Goal: Task Accomplishment & Management: Complete application form

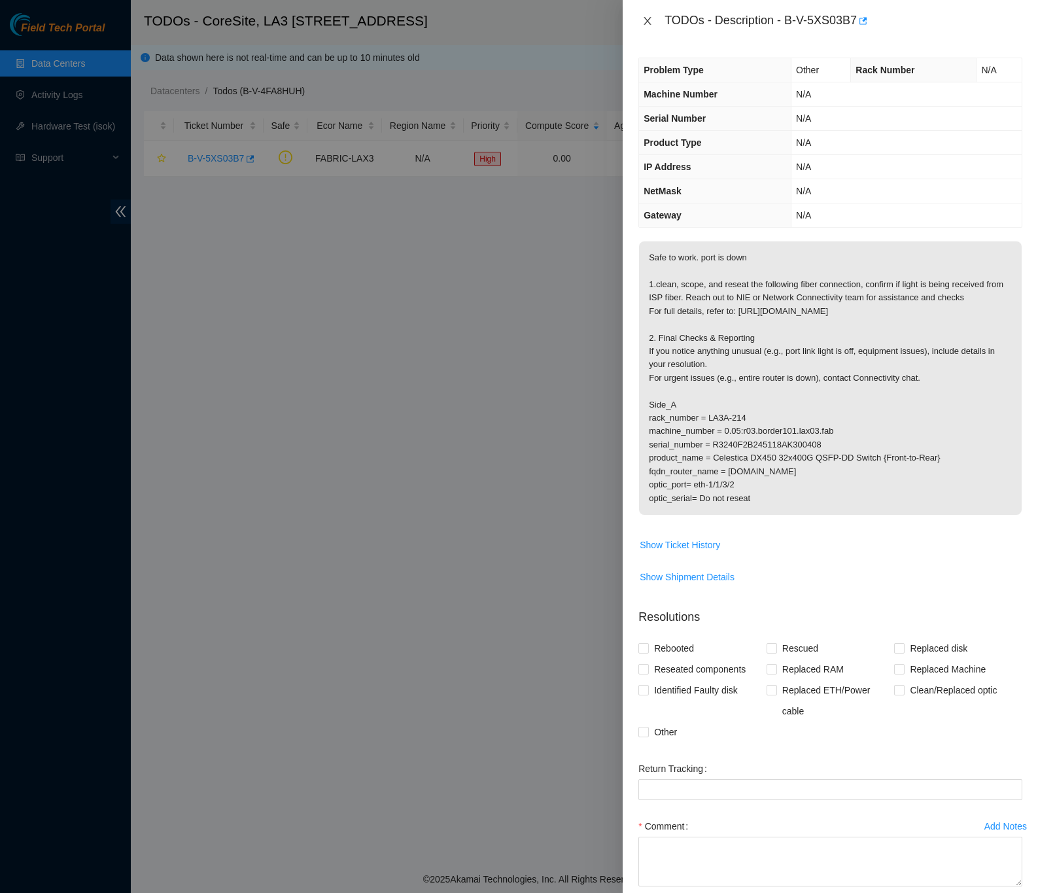
click at [642, 20] on icon "close" at bounding box center [647, 21] width 10 height 10
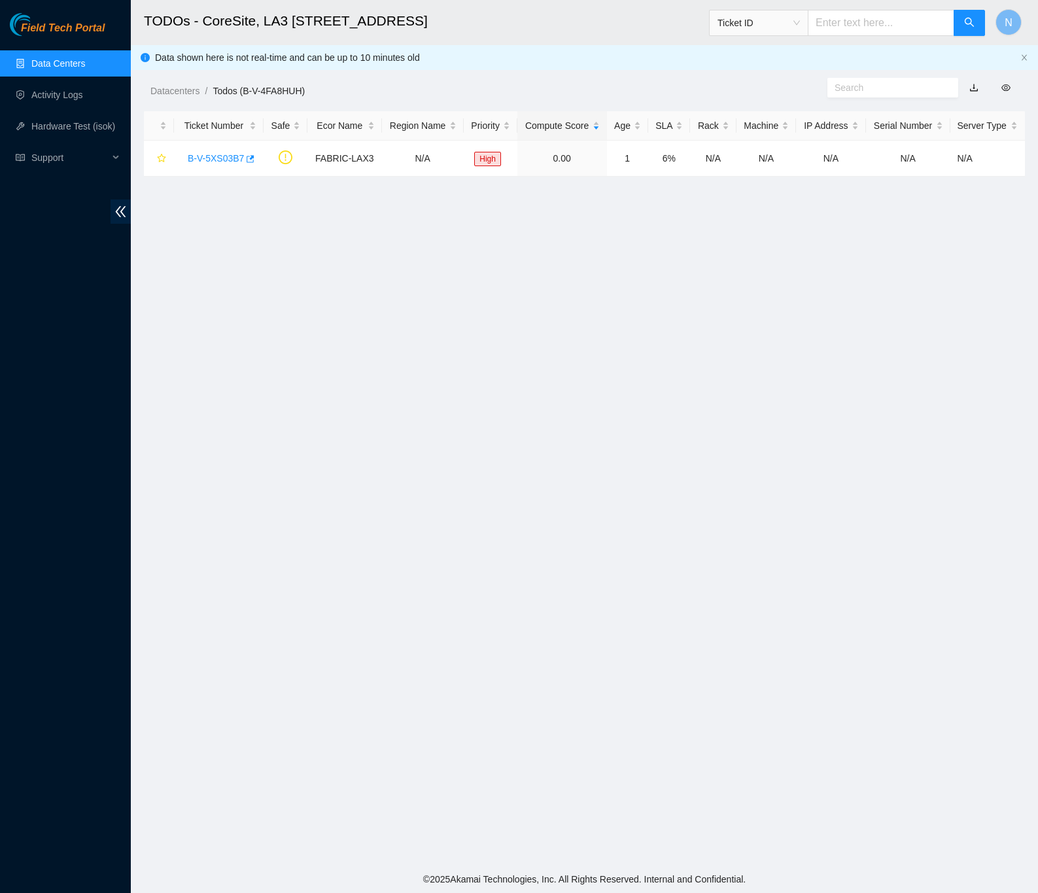
drag, startPoint x: 71, startPoint y: 54, endPoint x: 86, endPoint y: 50, distance: 16.2
click at [71, 58] on link "Data Centers" at bounding box center [58, 63] width 54 height 10
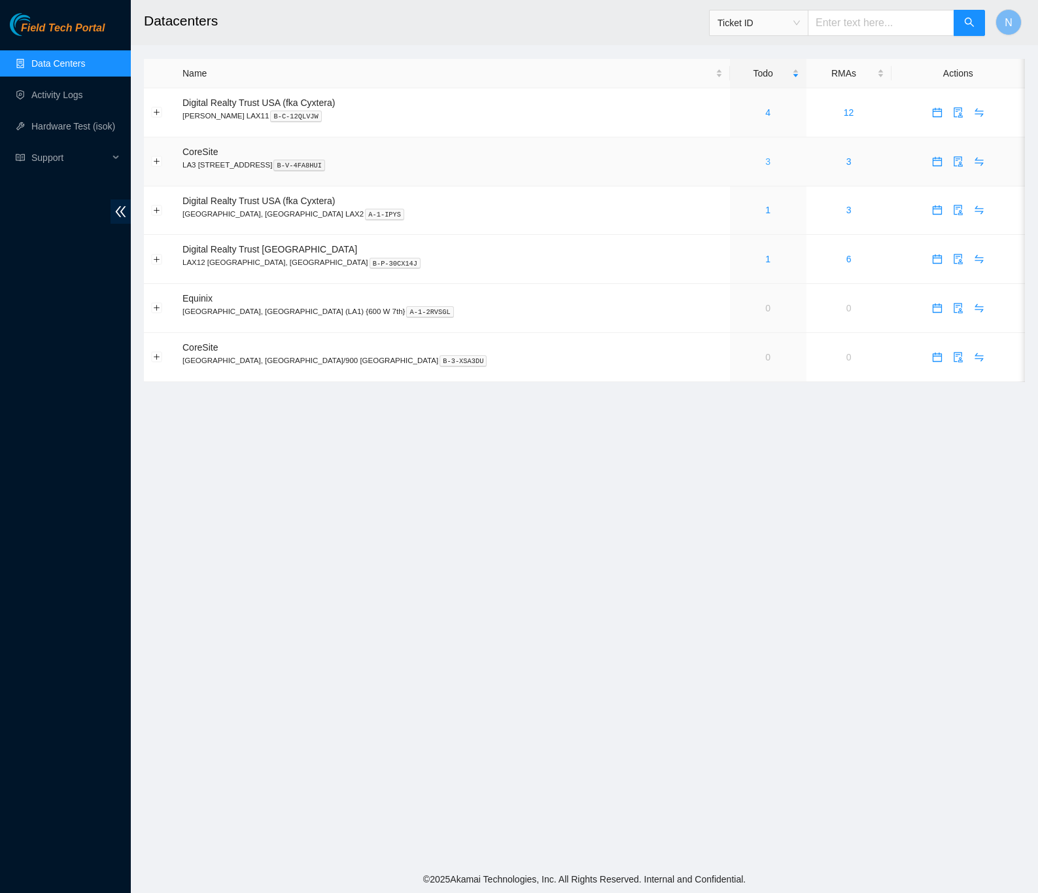
click at [765, 163] on link "3" at bounding box center [767, 161] width 5 height 10
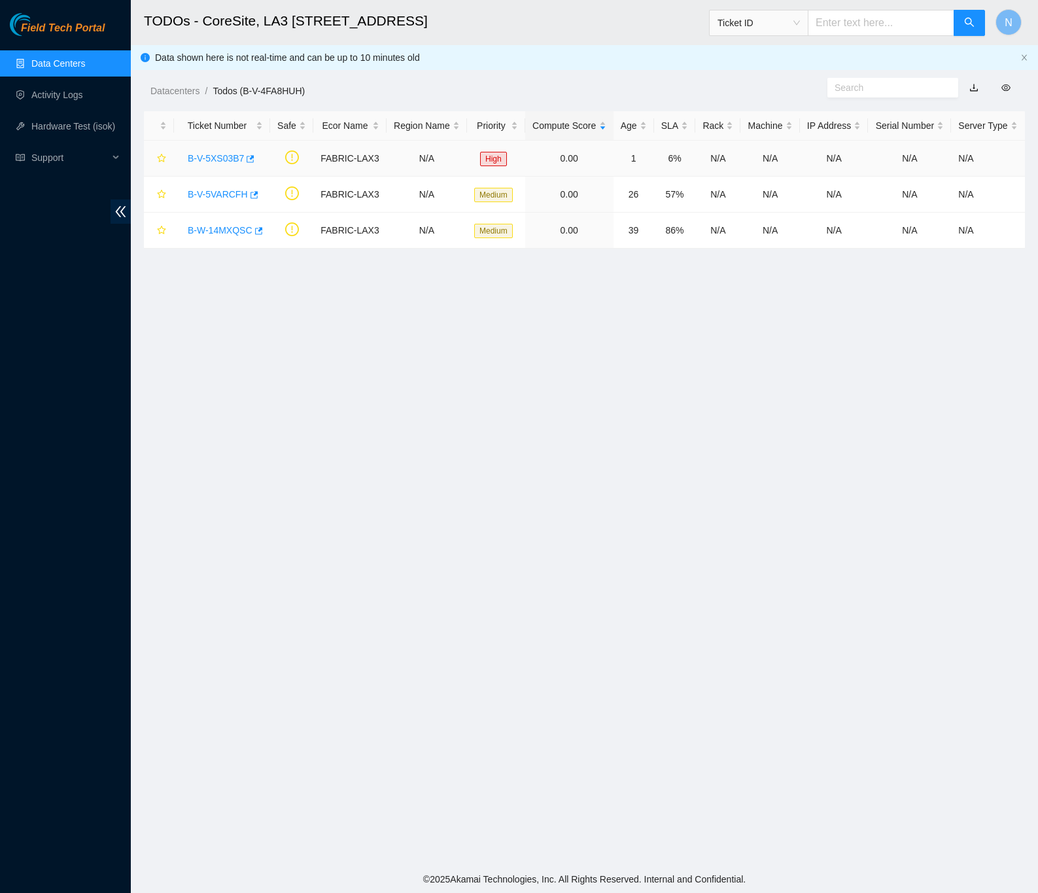
click at [197, 158] on link "B-V-5XS03B7" at bounding box center [216, 158] width 56 height 10
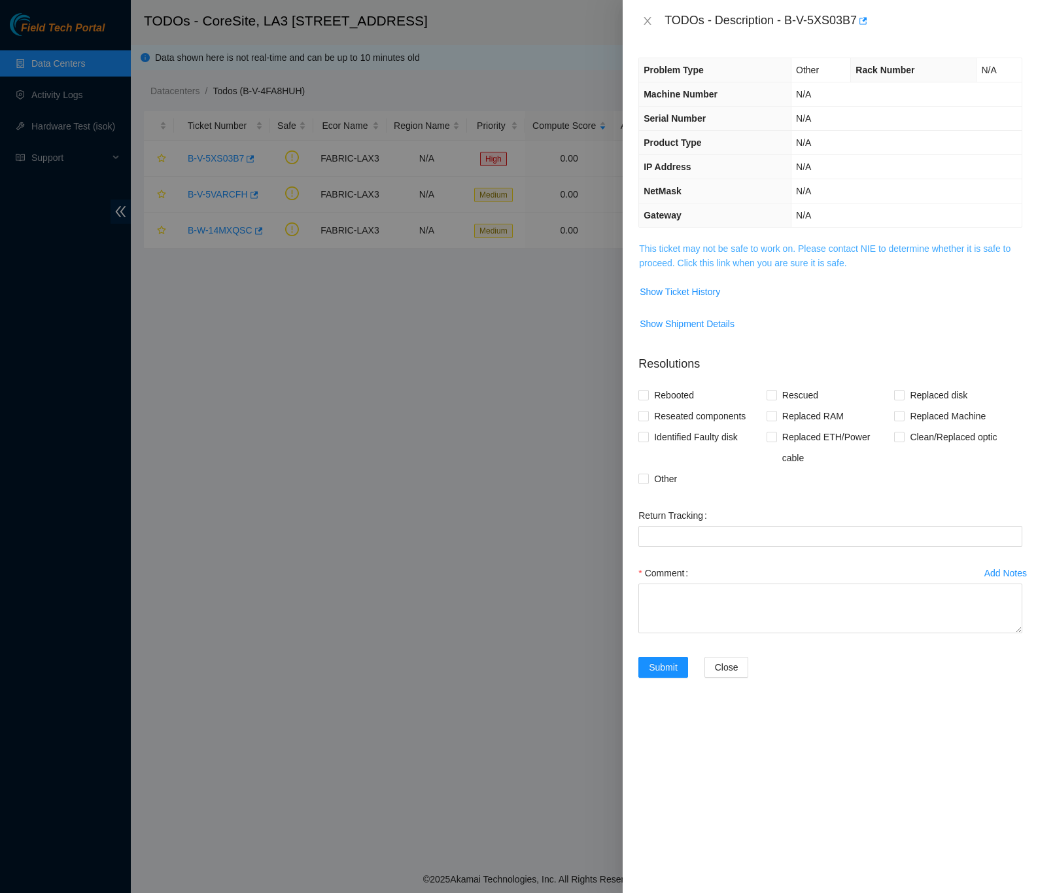
click at [669, 268] on link "This ticket may not be safe to work on. Please contact NIE to determine whether…" at bounding box center [825, 255] width 372 height 25
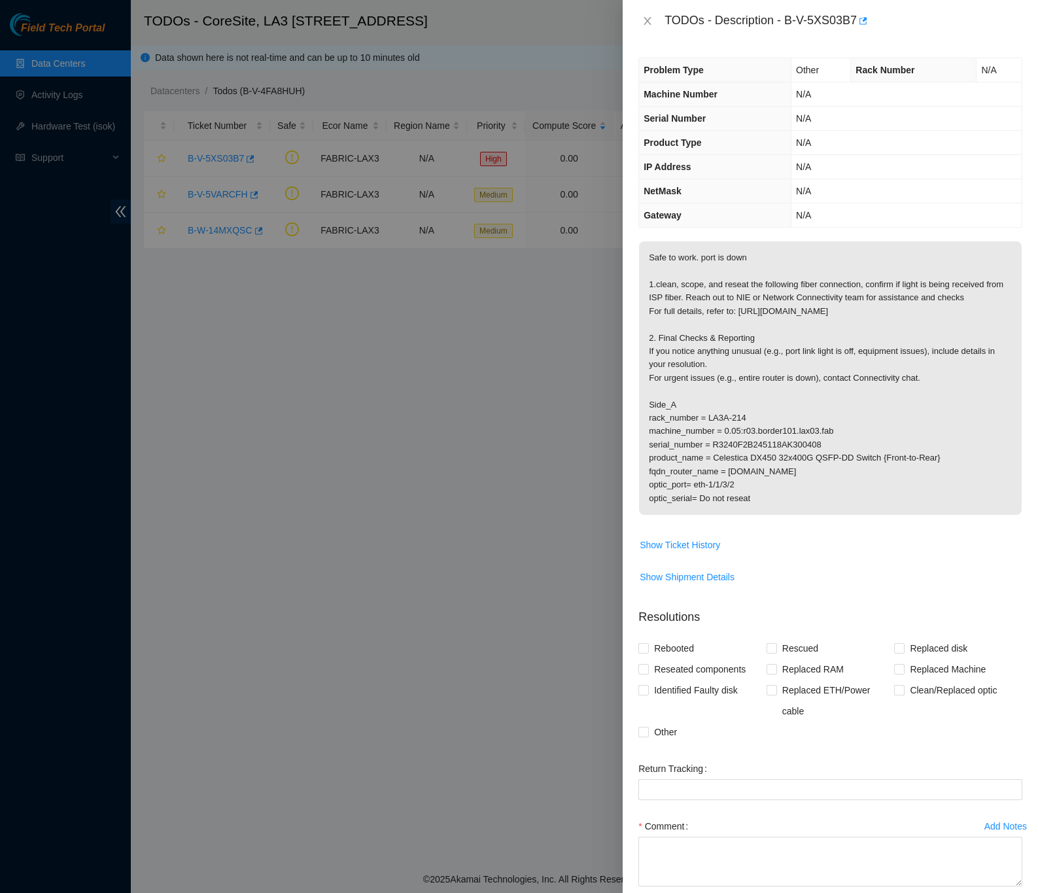
click at [1007, 457] on div "Problem Type Other Rack Number N/A Machine Number N/A Serial Number N/A Product…" at bounding box center [830, 467] width 415 height 851
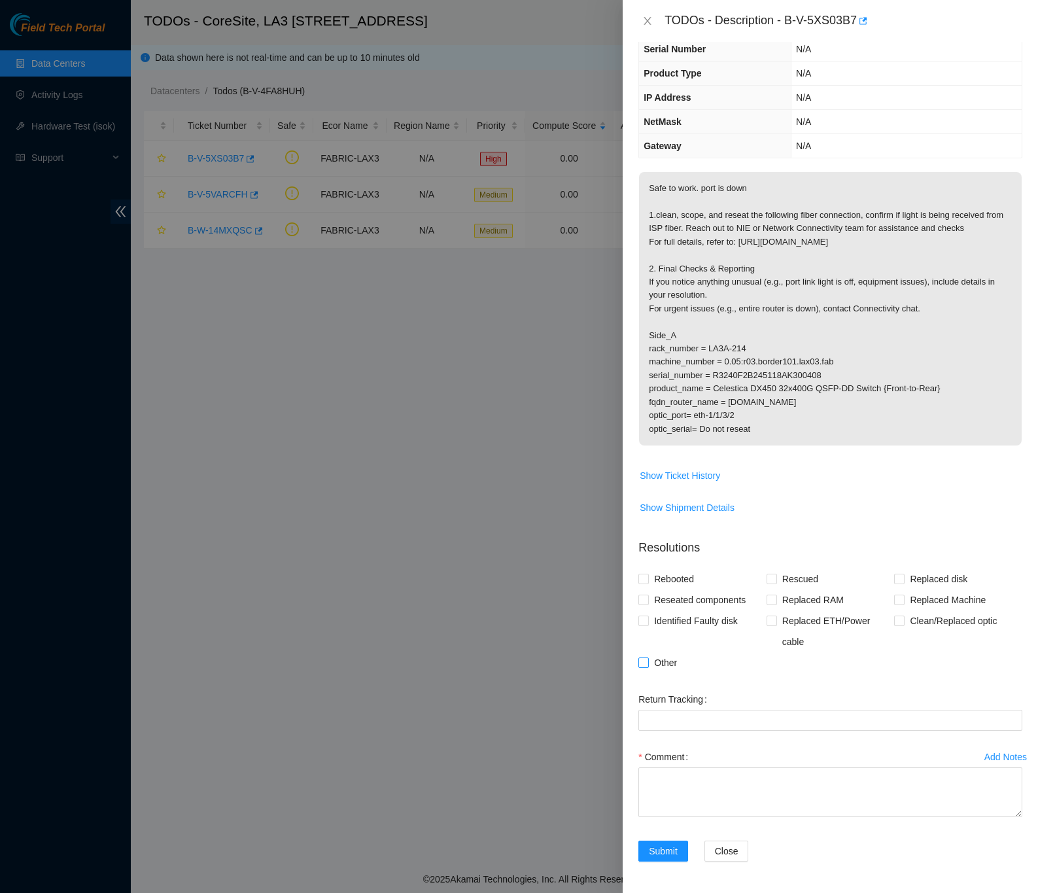
click at [648, 660] on input "Other" at bounding box center [642, 661] width 9 height 9
checkbox input "true"
click at [1001, 530] on p "Resolutions" at bounding box center [830, 543] width 384 height 28
click at [971, 842] on div "Submit Close" at bounding box center [830, 859] width 394 height 37
click at [730, 783] on textarea "Comment" at bounding box center [830, 792] width 384 height 50
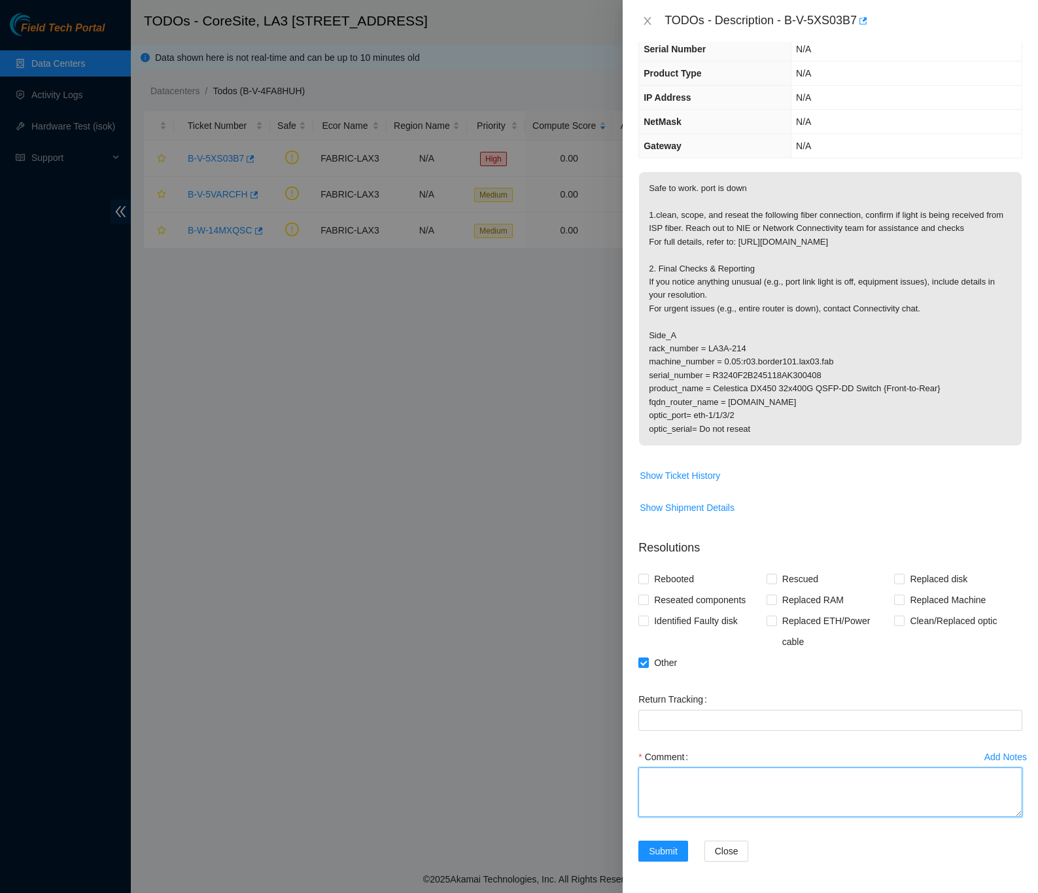
paste textarea "B-V-5XS03B7 Troubleshoot down port Scope clean and reseat fiber only Confirm if…"
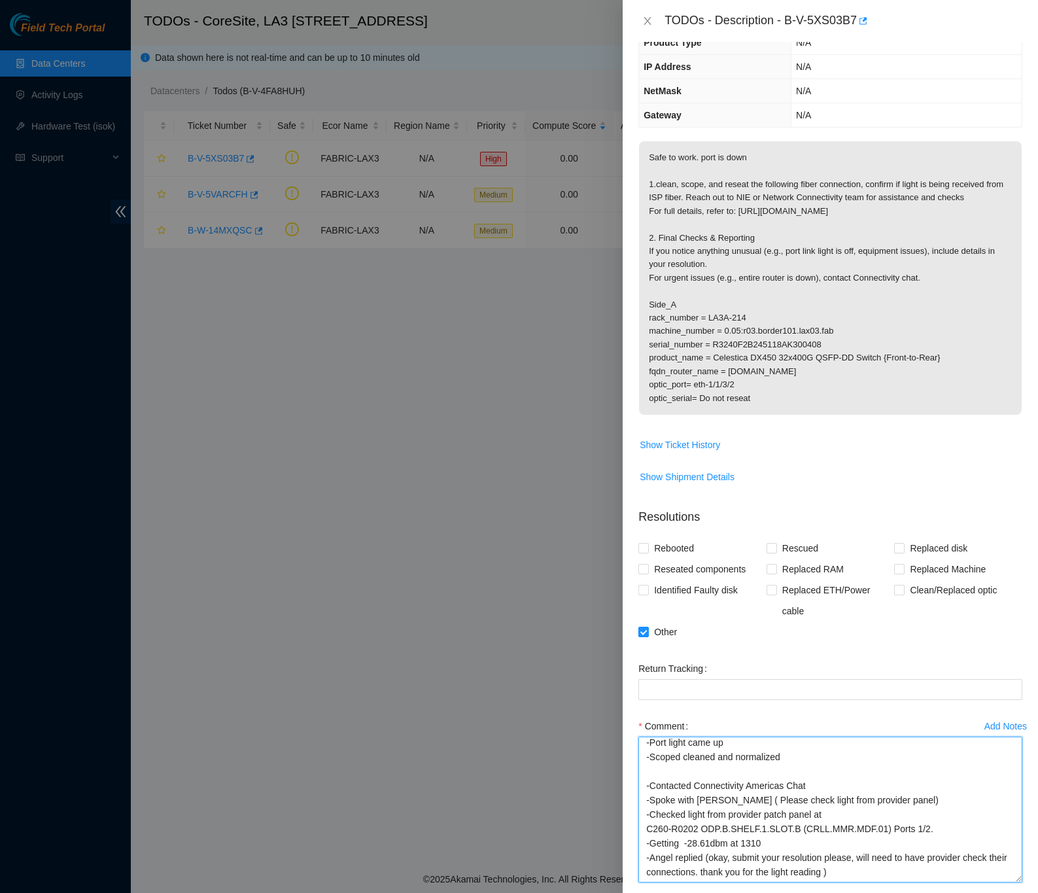
scroll to position [156, 0]
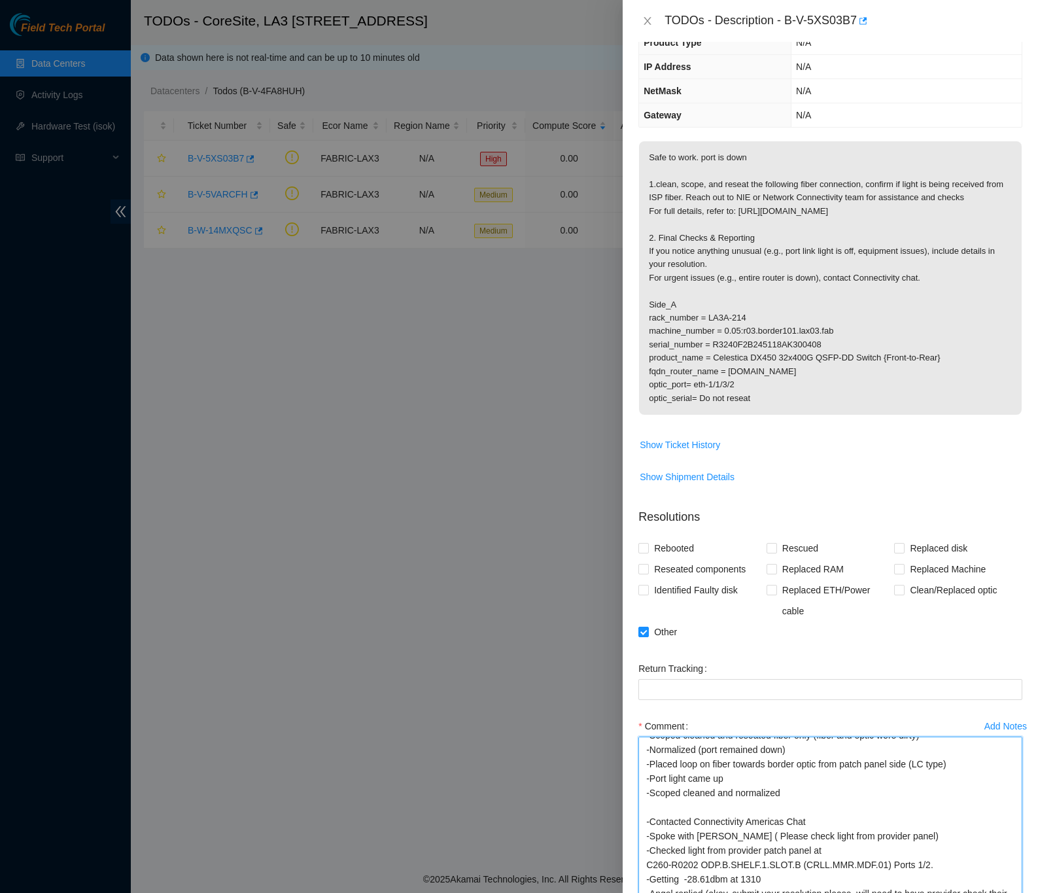
drag, startPoint x: 1003, startPoint y: 808, endPoint x: 1017, endPoint y: 935, distance: 127.1
click at [1017, 892] on html "Field Tech Portal Data Centers Activity Logs Hardware Test (isok) Support TODOs…" at bounding box center [519, 446] width 1038 height 893
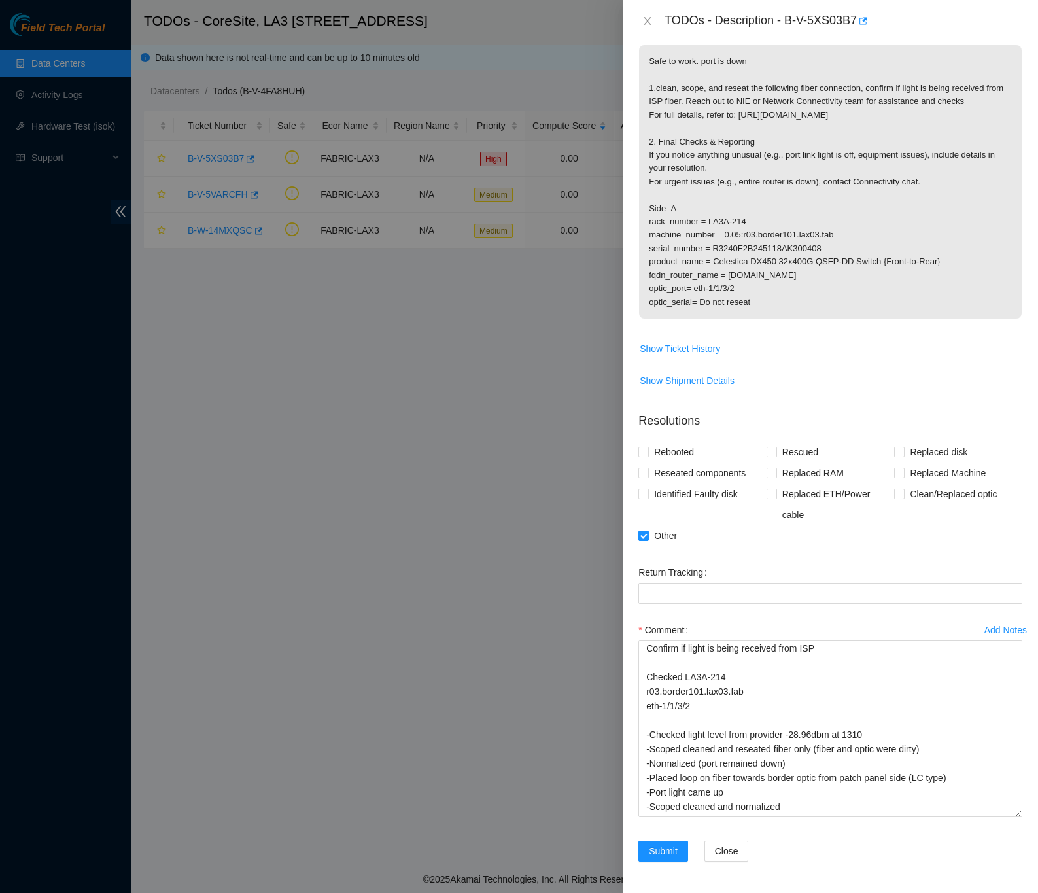
scroll to position [33, 0]
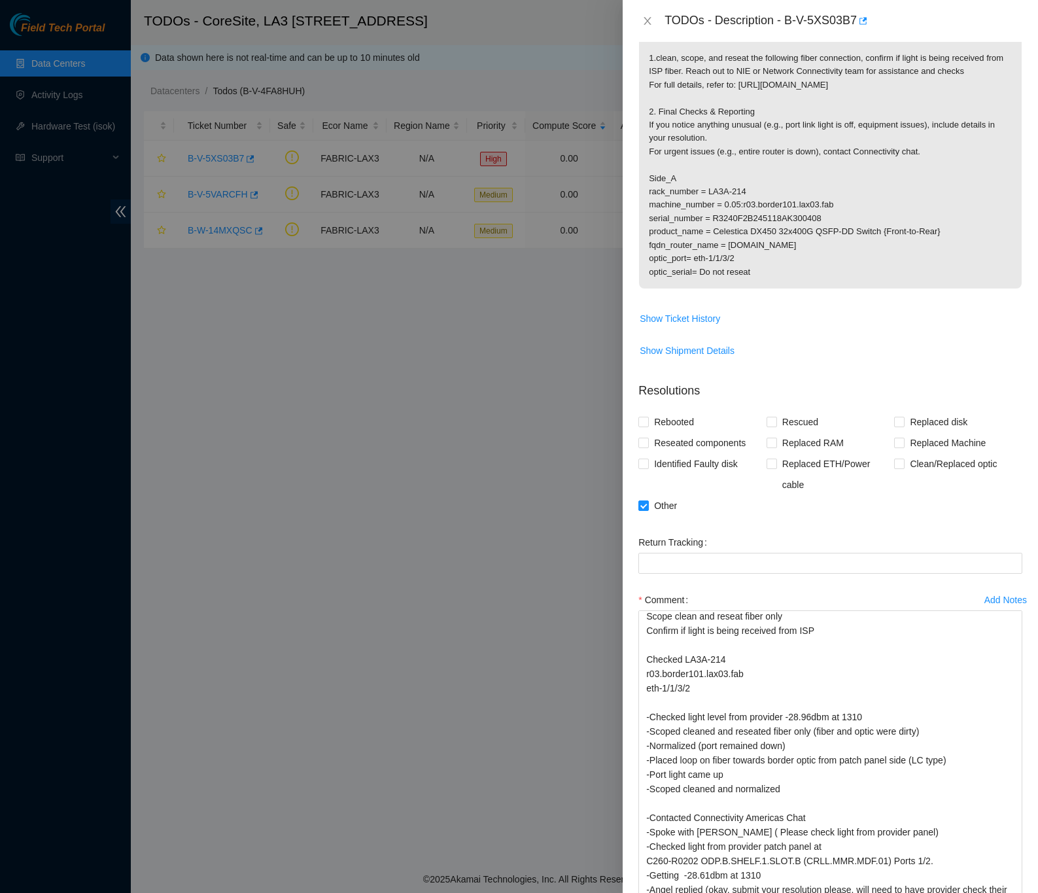
drag, startPoint x: 998, startPoint y: 812, endPoint x: 1009, endPoint y: 925, distance: 113.1
click at [1009, 892] on html "Field Tech Portal Data Centers Activity Logs Hardware Test (isok) Support TODOs…" at bounding box center [519, 446] width 1038 height 893
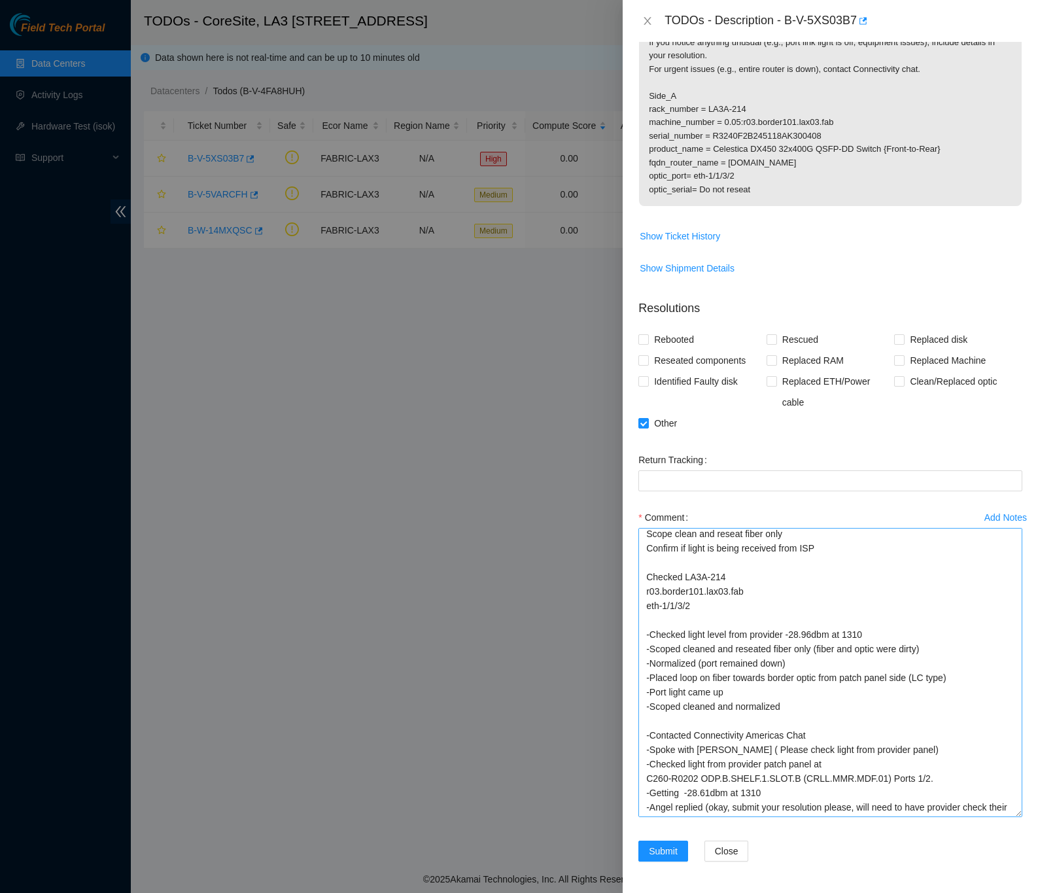
scroll to position [0, 0]
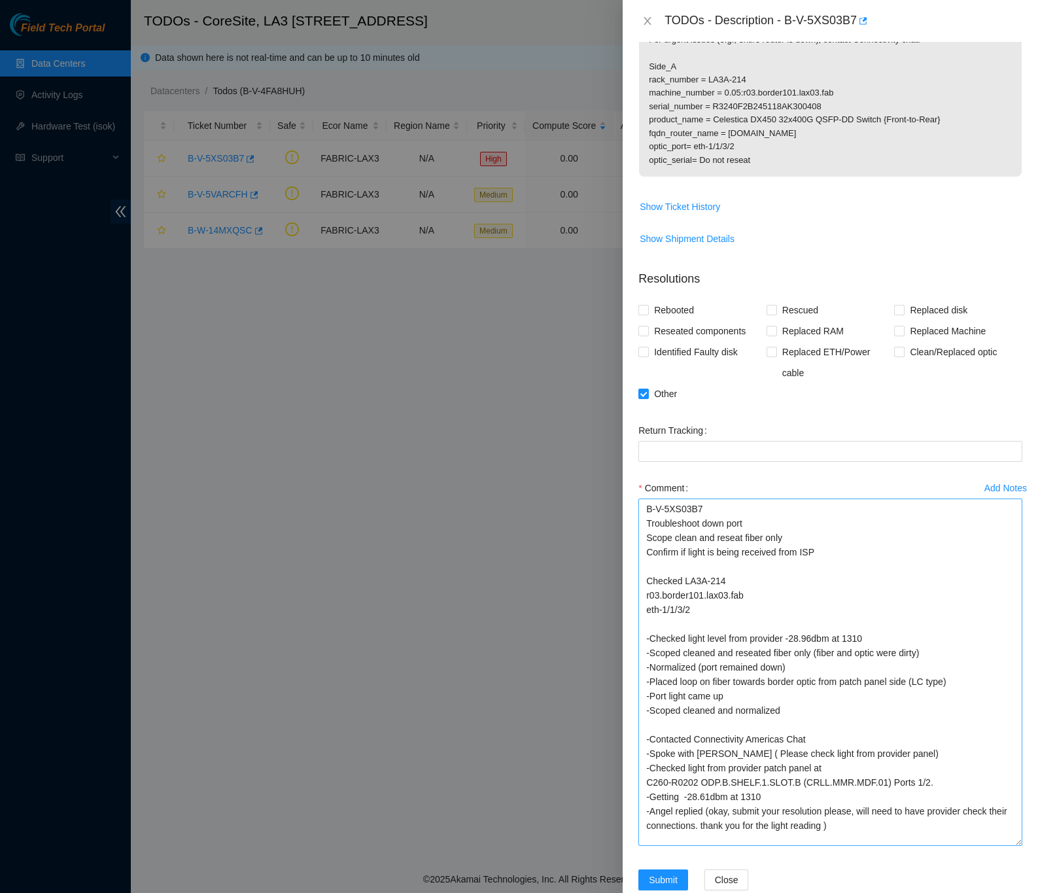
drag, startPoint x: 998, startPoint y: 807, endPoint x: 998, endPoint y: 868, distance: 61.5
click at [998, 846] on textarea "B-V-5XS03B7 Troubleshoot down port Scope clean and reseat fiber only Confirm if…" at bounding box center [830, 671] width 384 height 347
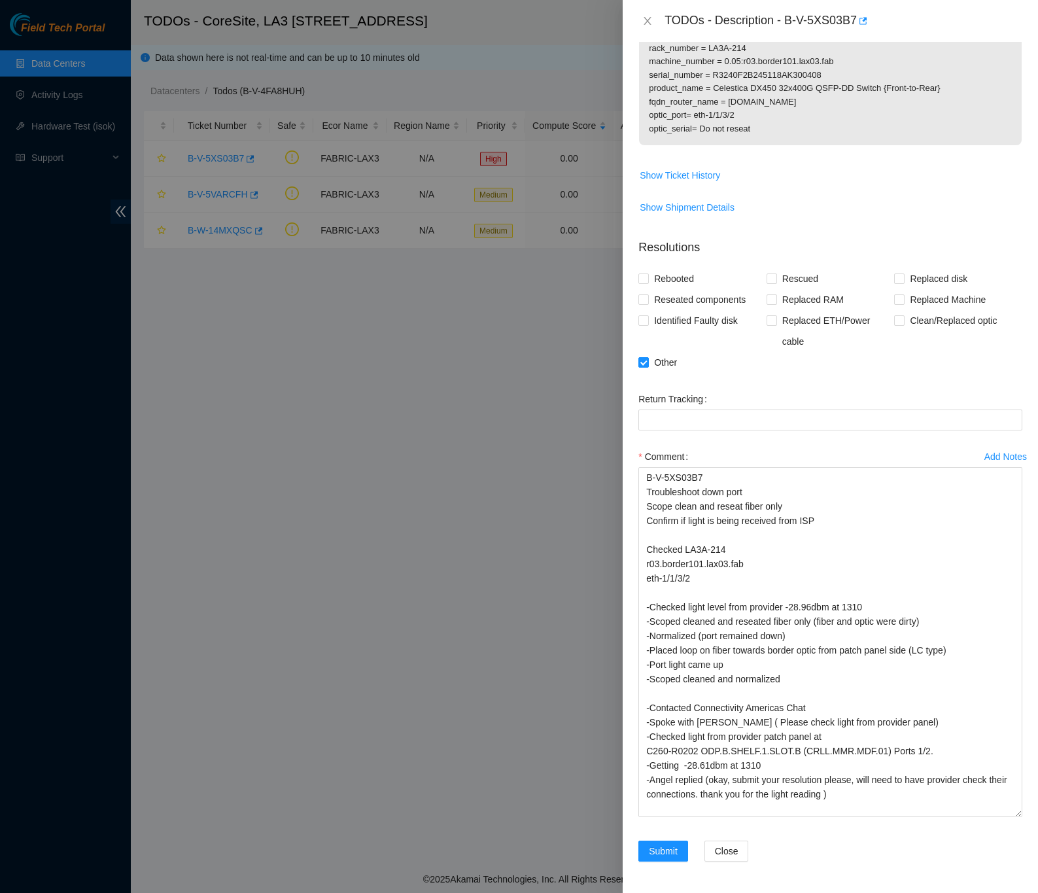
scroll to position [399, 0]
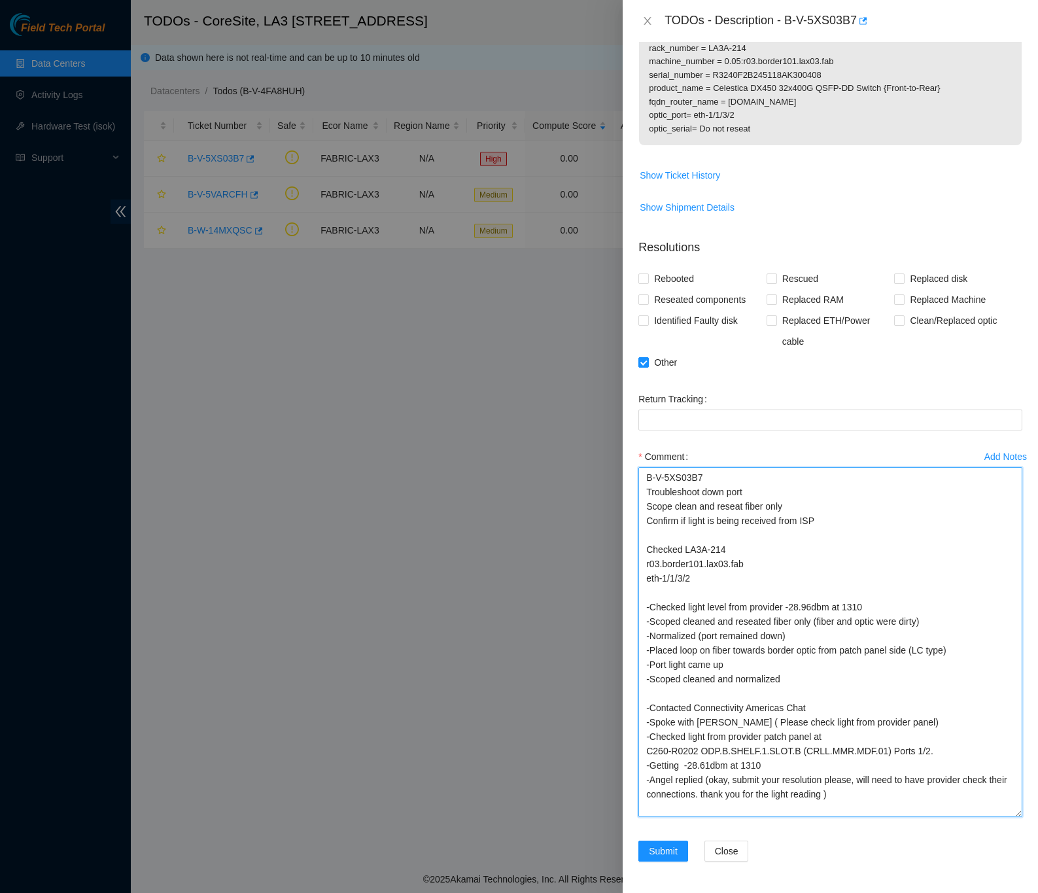
click at [785, 609] on textarea "B-V-5XS03B7 Troubleshoot down port Scope clean and reseat fiber only Confirm if…" at bounding box center [830, 642] width 384 height 350
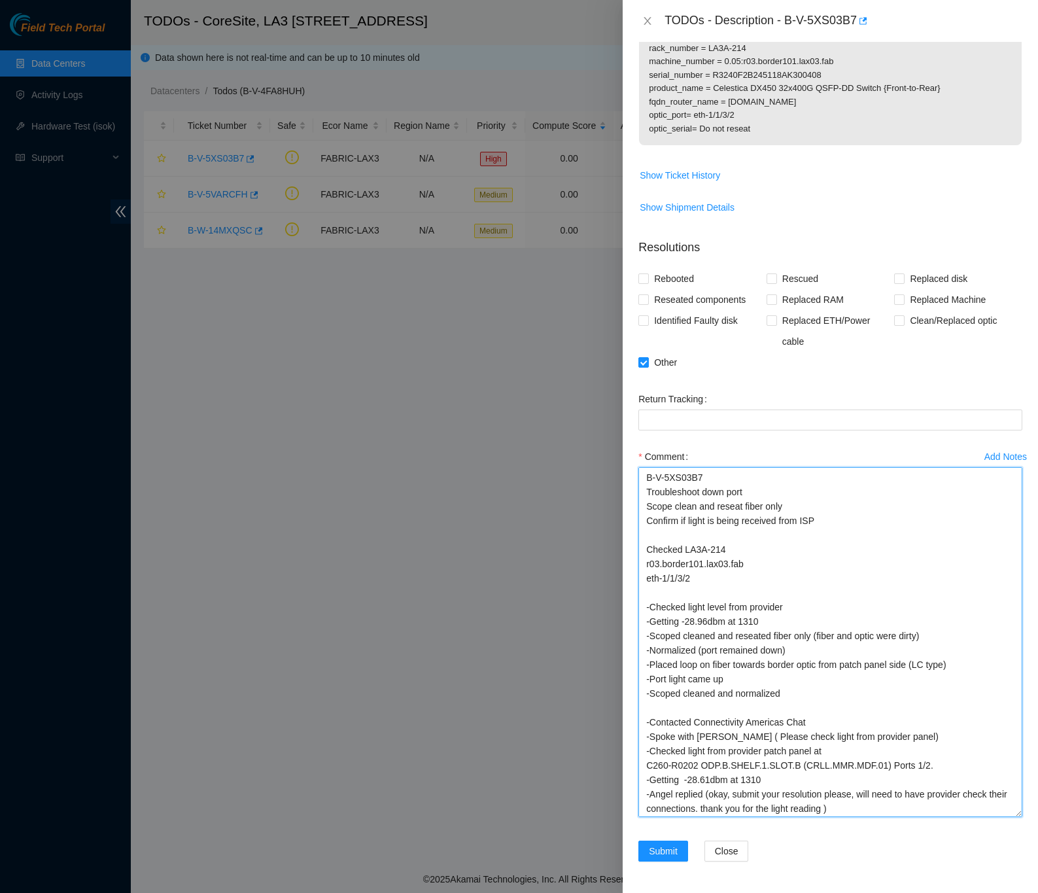
scroll to position [2, 0]
type textarea "B-V-5XS03B7 Troubleshoot down port Scope clean and reseat fiber only Confirm if…"
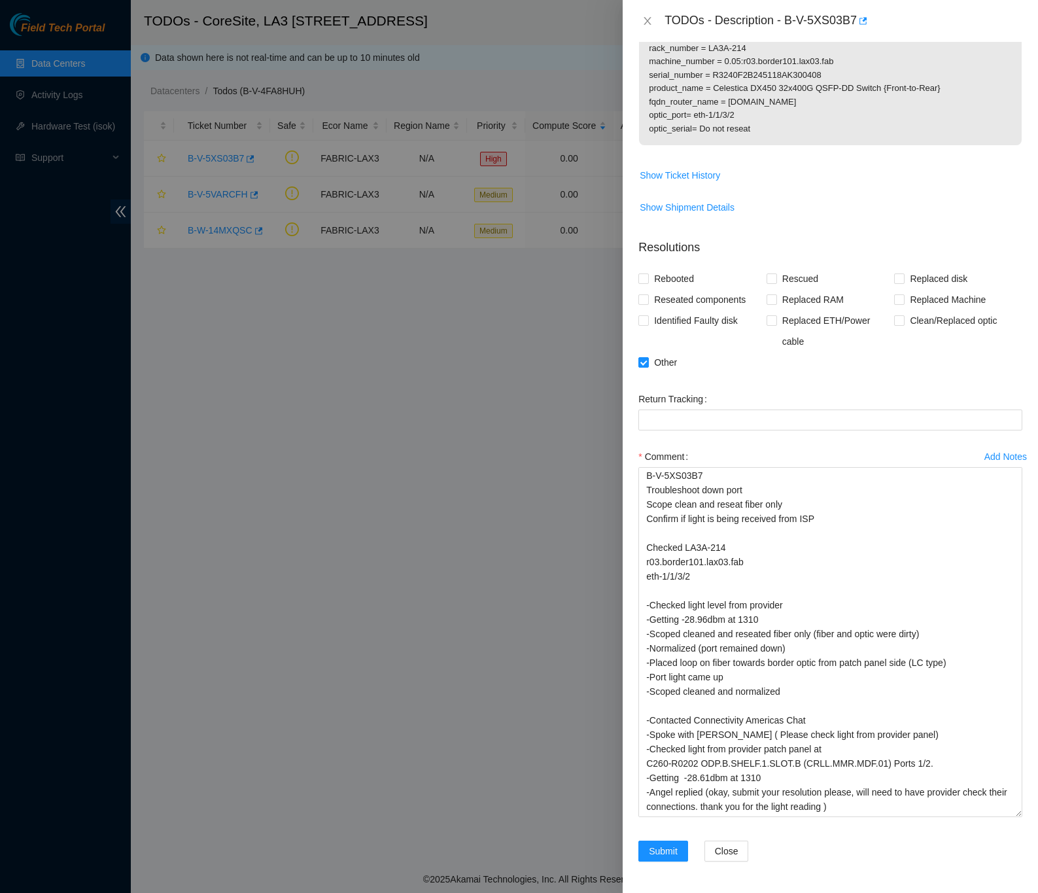
click at [1011, 776] on div "Add Notes Comment B-V-5XS03B7 Troubleshoot down port Scope clean and reseat fib…" at bounding box center [830, 643] width 394 height 394
click at [1017, 703] on div "Problem Type Other Rack Number N/A Machine Number N/A Serial Number N/A Product…" at bounding box center [830, 467] width 415 height 851
click at [665, 848] on span "Submit" at bounding box center [663, 851] width 29 height 14
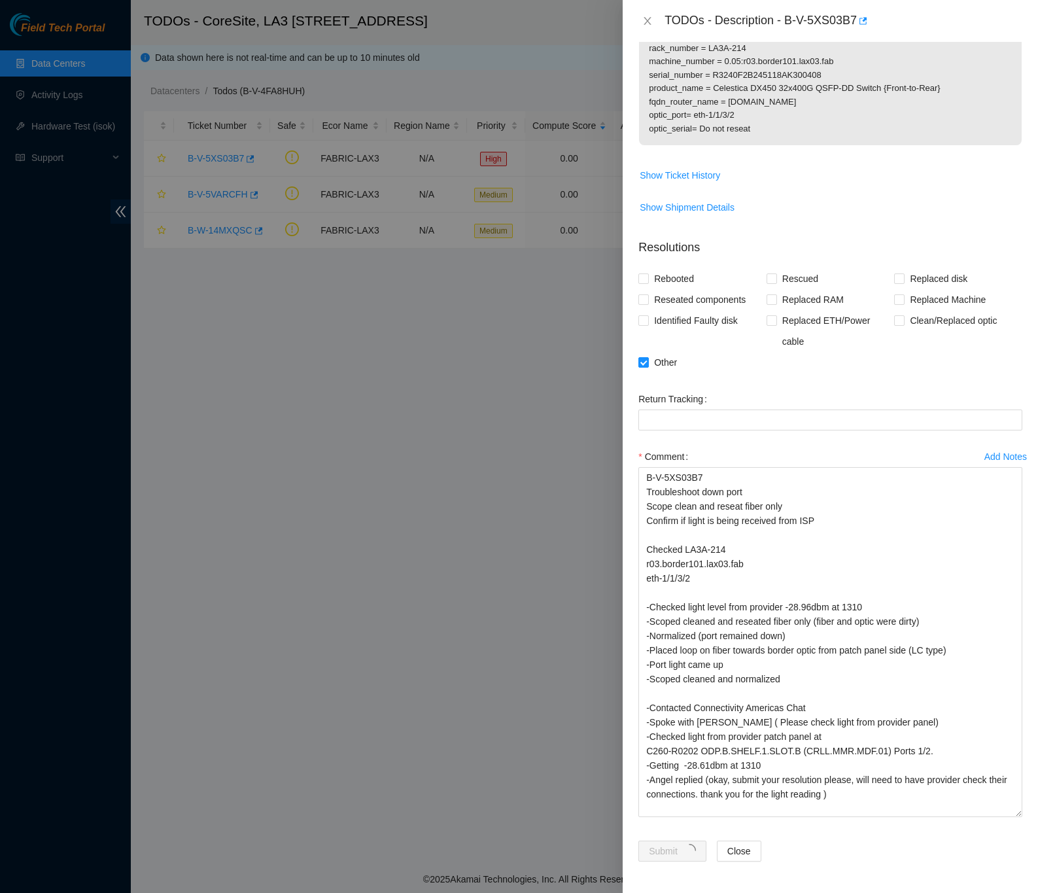
scroll to position [0, 0]
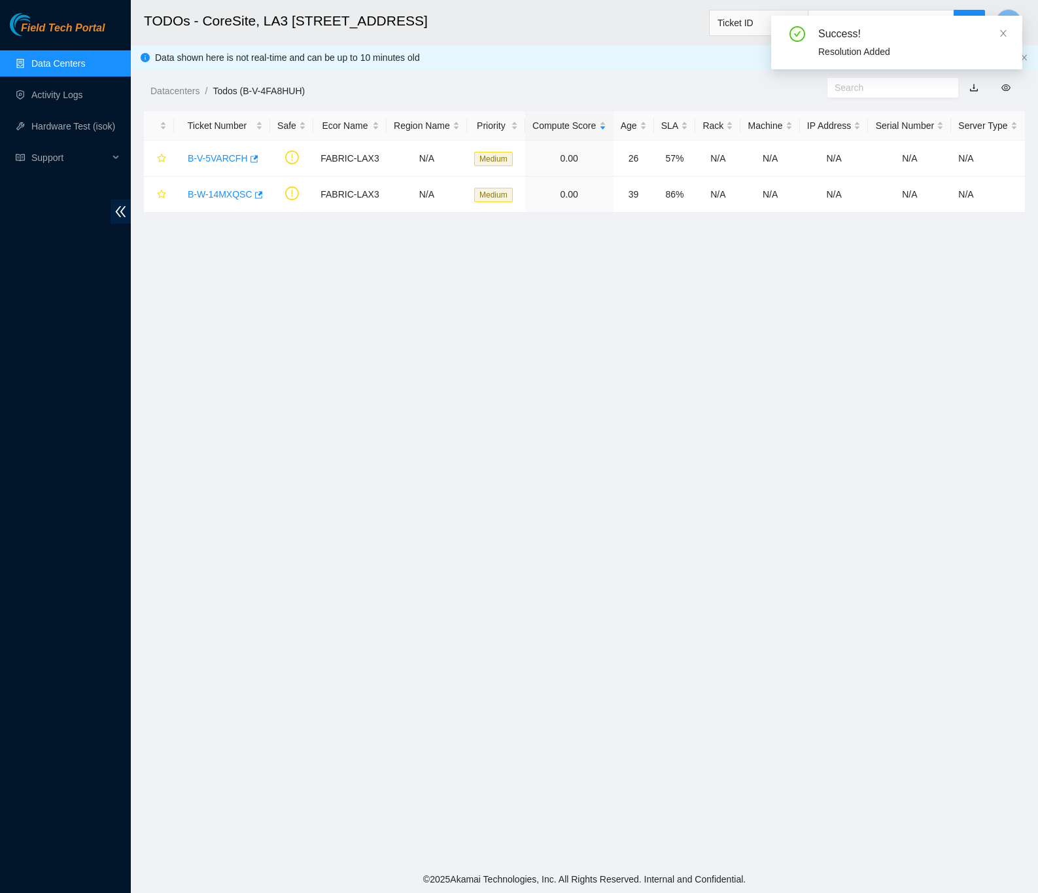
click at [33, 65] on link "Data Centers" at bounding box center [58, 63] width 54 height 10
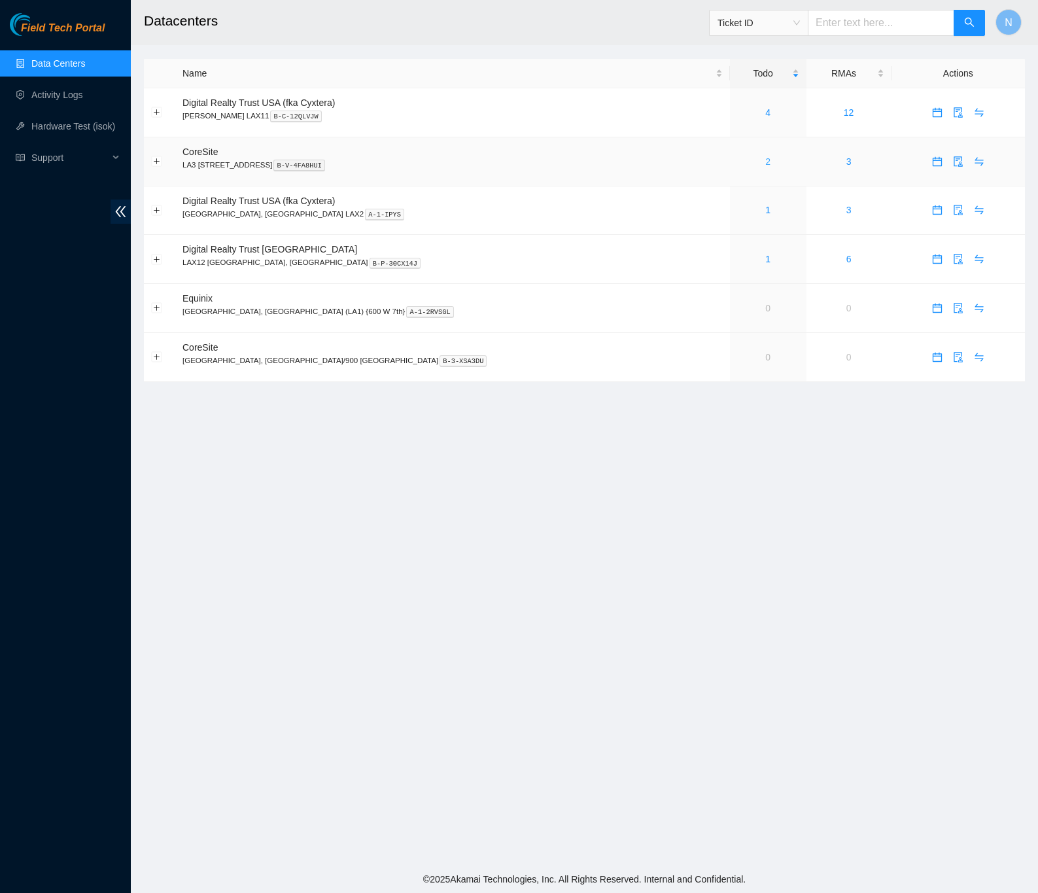
click at [765, 163] on link "2" at bounding box center [767, 161] width 5 height 10
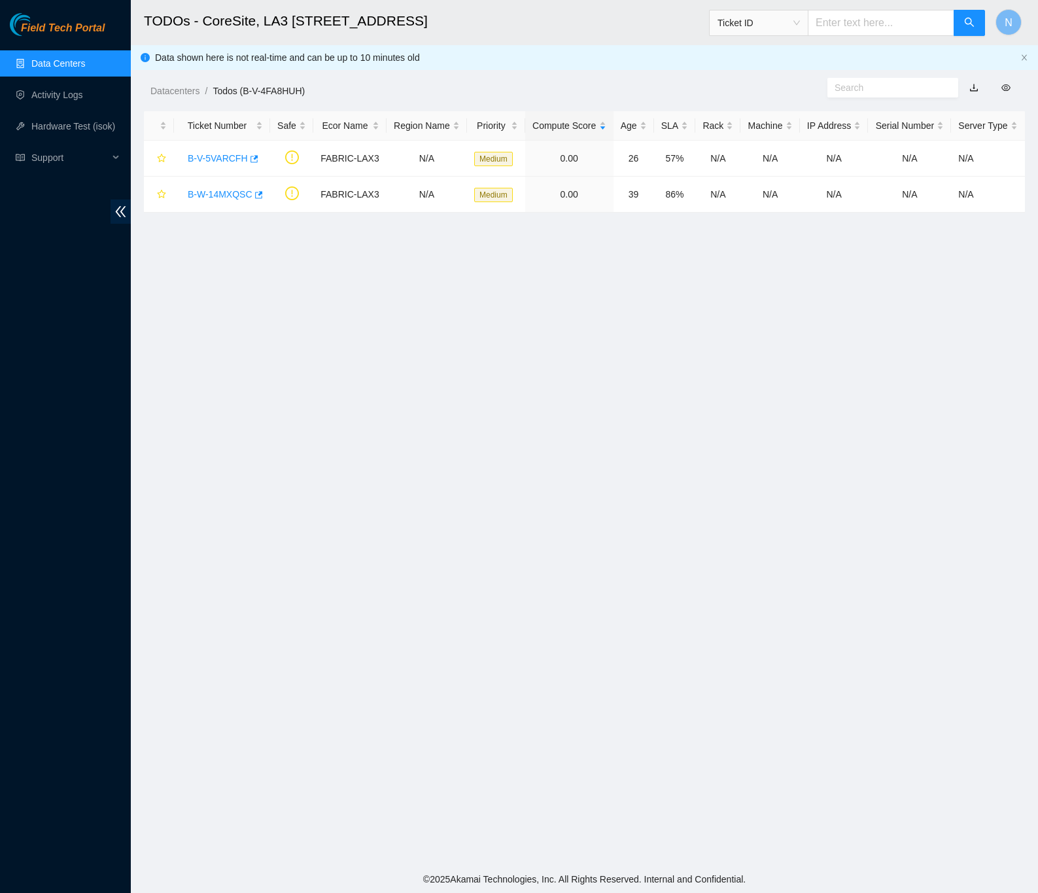
click at [58, 60] on link "Data Centers" at bounding box center [58, 63] width 54 height 10
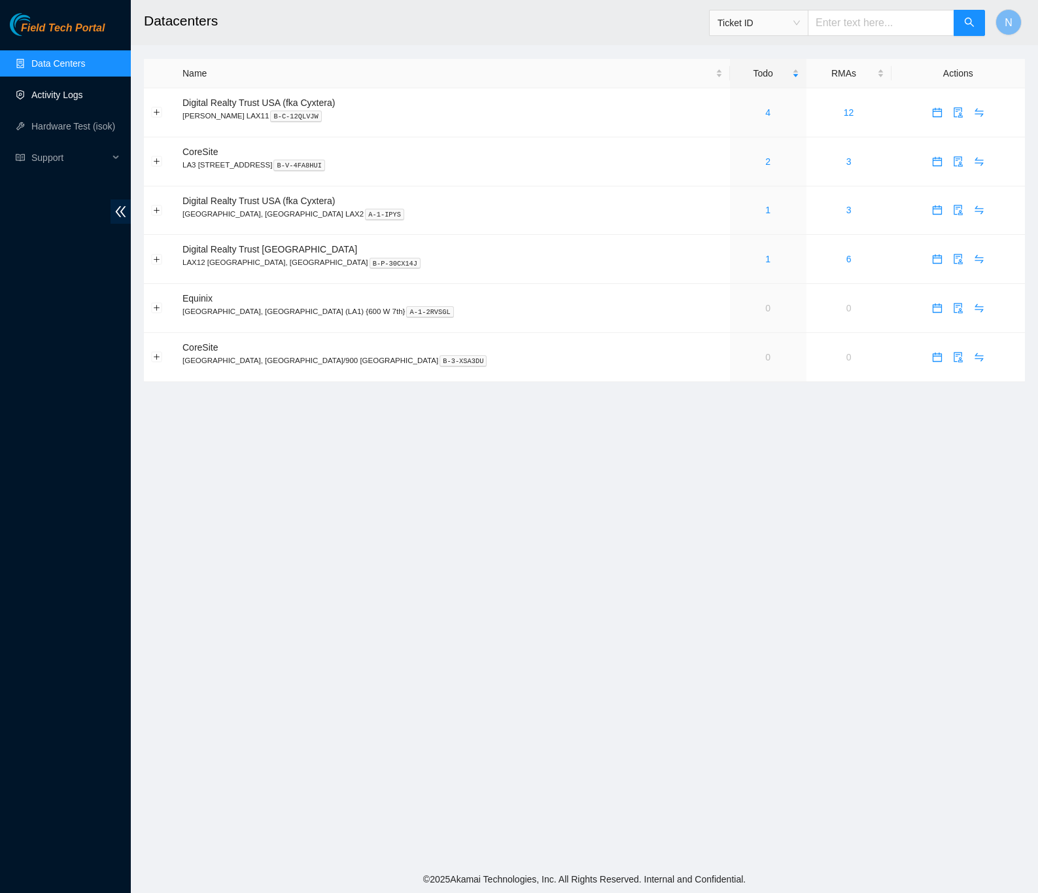
click at [49, 90] on link "Activity Logs" at bounding box center [57, 95] width 52 height 10
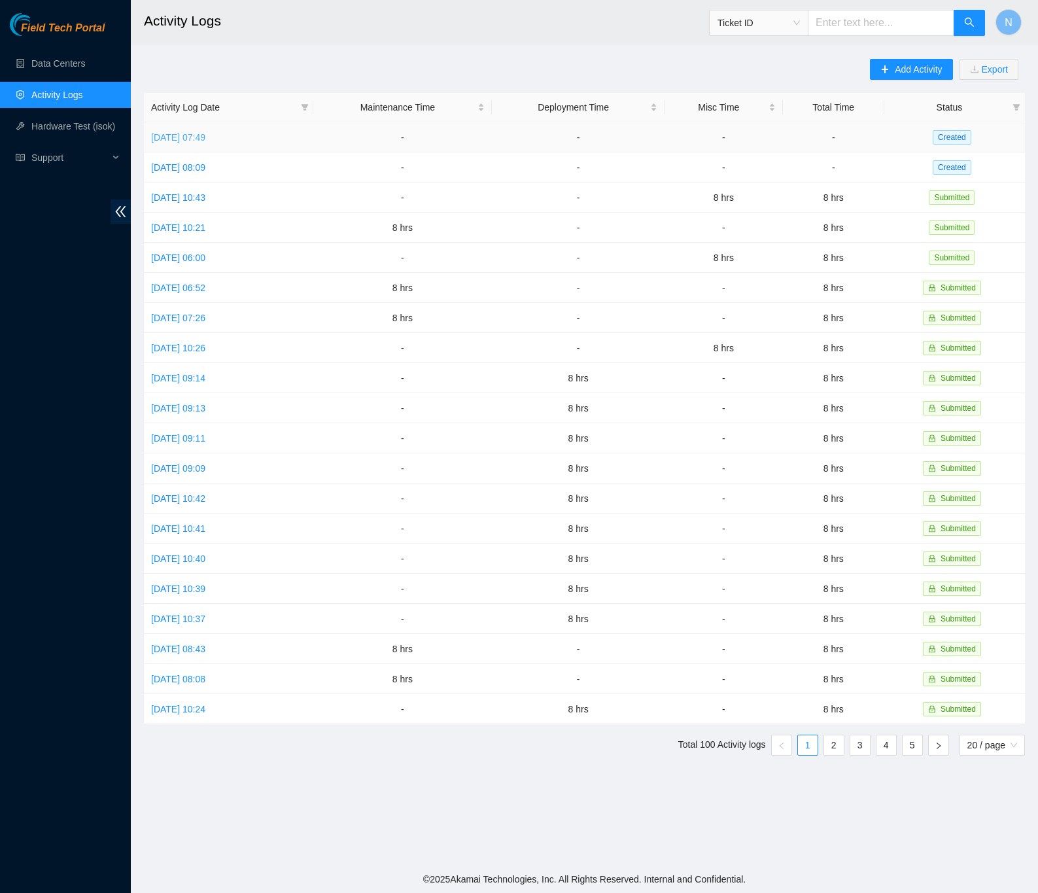
click at [205, 141] on link "Tue, 07 Oct 2025 07:49" at bounding box center [178, 137] width 54 height 10
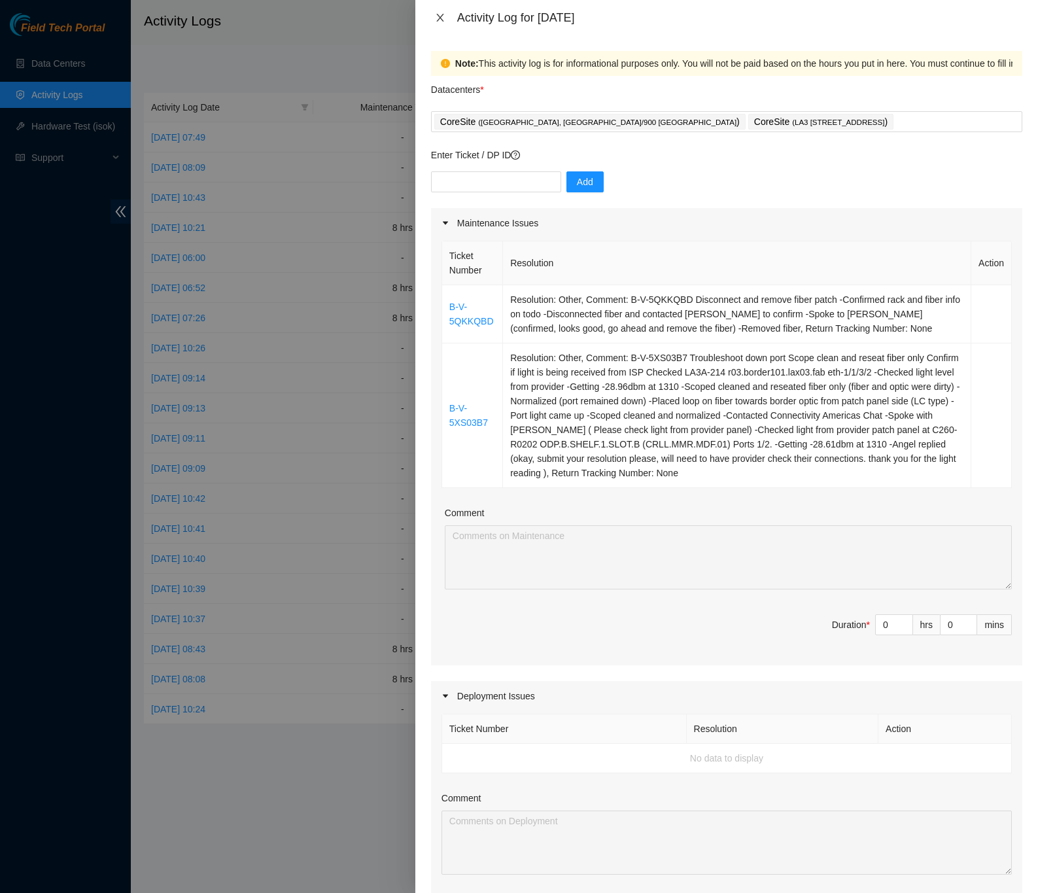
click at [442, 22] on icon "close" at bounding box center [440, 17] width 10 height 10
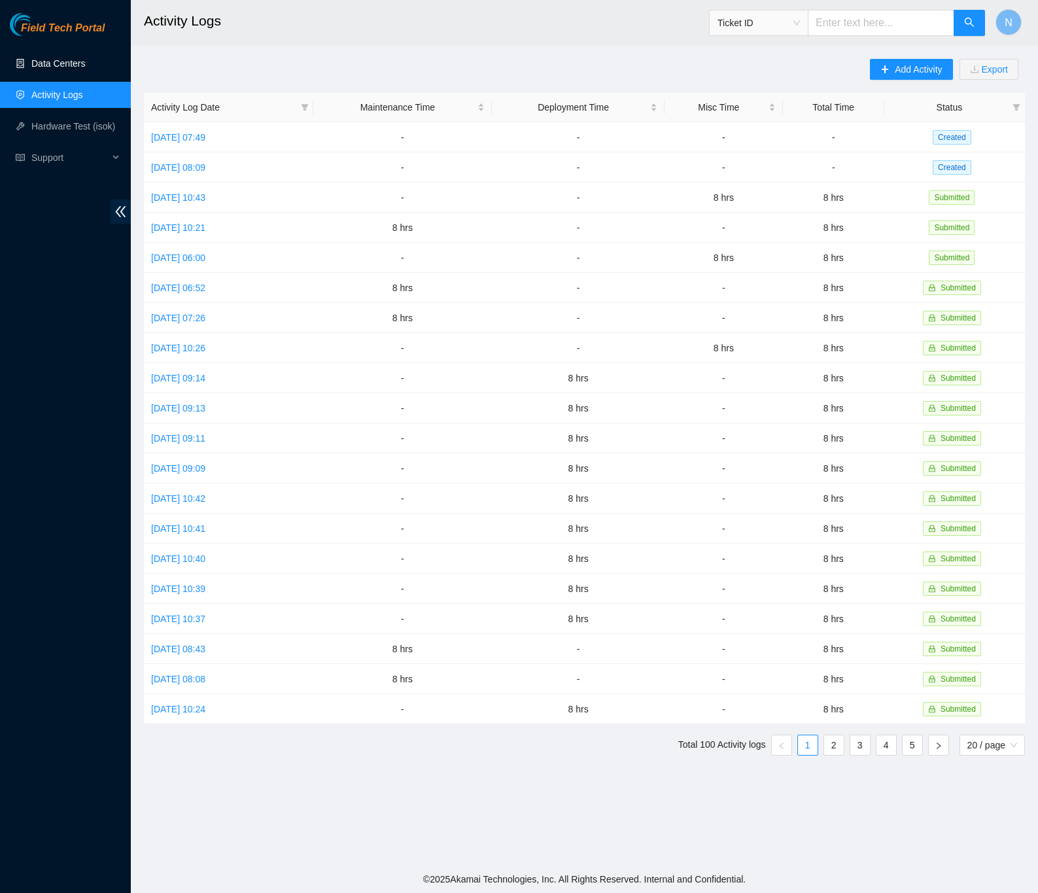
click at [65, 63] on link "Data Centers" at bounding box center [58, 63] width 54 height 10
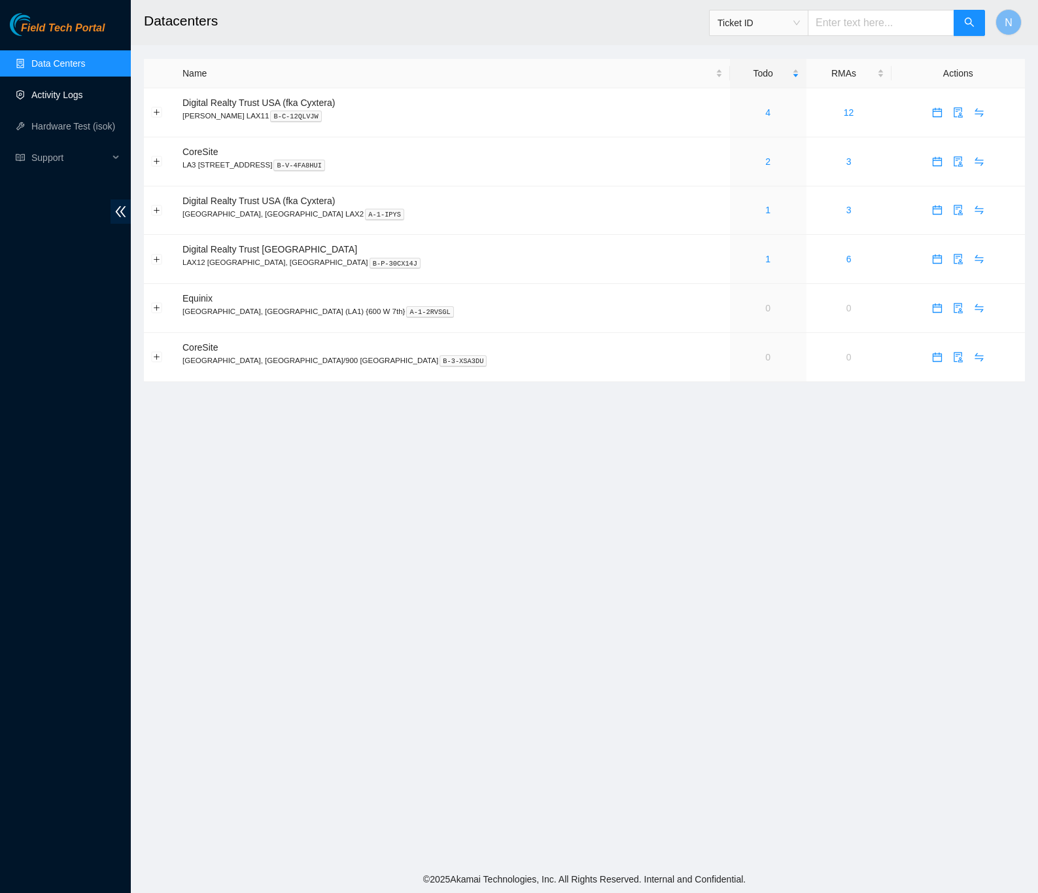
click at [49, 90] on link "Activity Logs" at bounding box center [57, 95] width 52 height 10
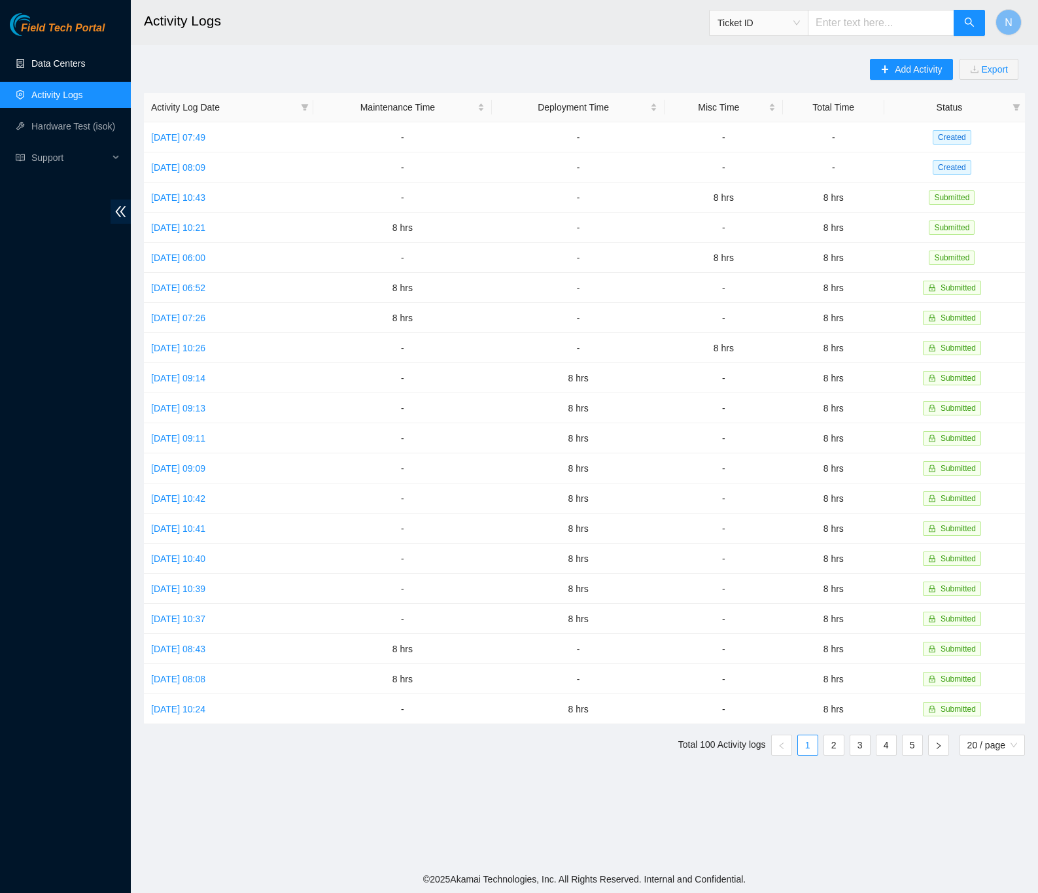
click at [67, 61] on link "Data Centers" at bounding box center [58, 63] width 54 height 10
